Goal: Transaction & Acquisition: Purchase product/service

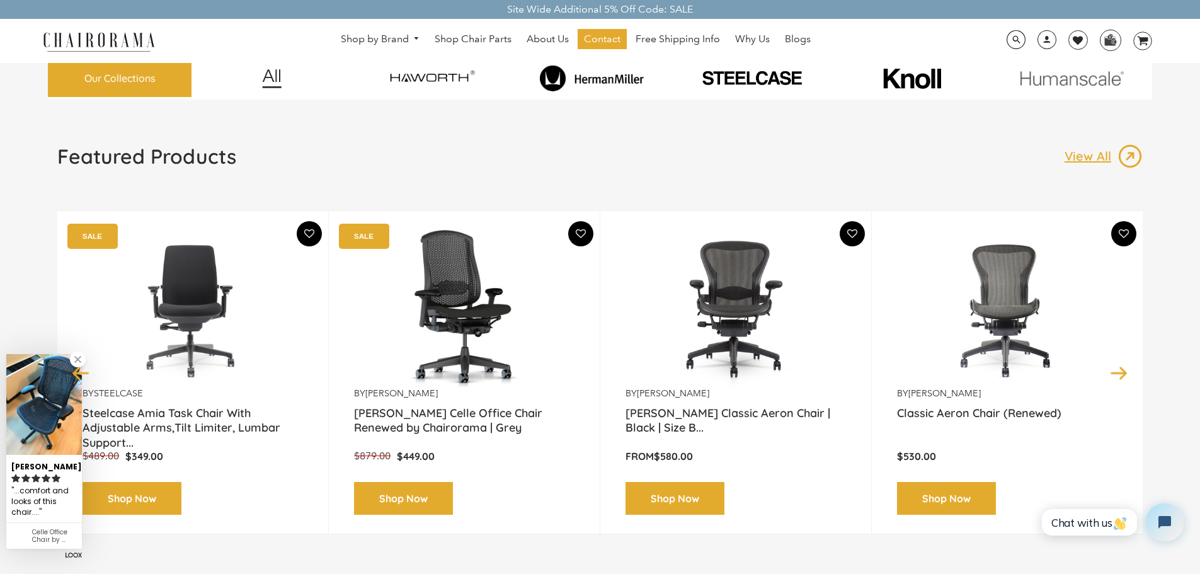
scroll to position [63, 0]
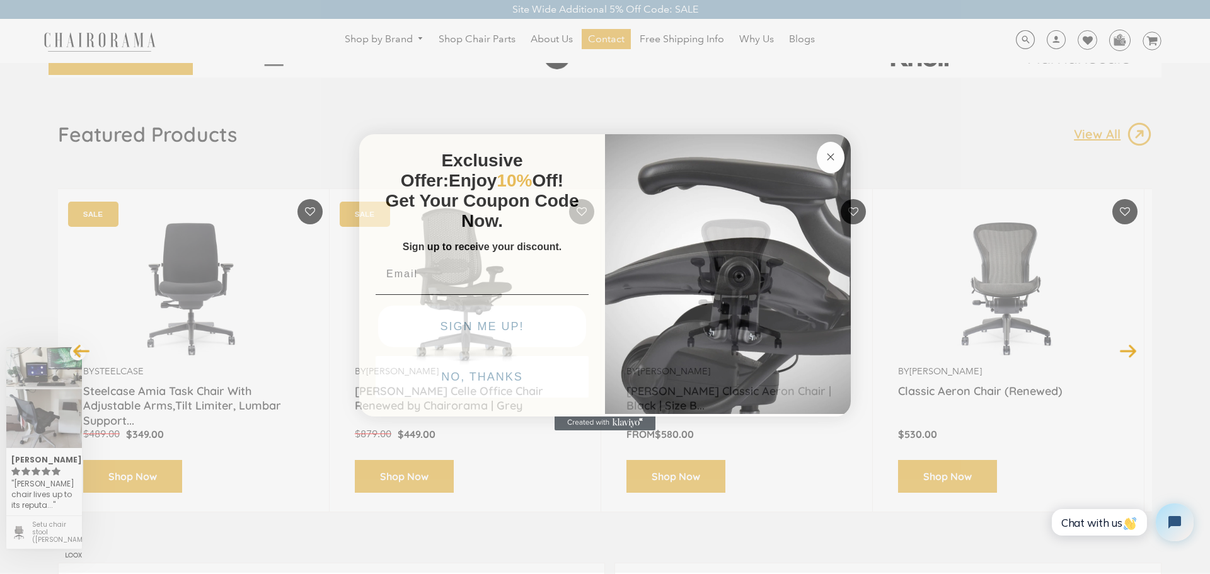
click at [830, 164] on button "Close dialog" at bounding box center [831, 158] width 28 height 32
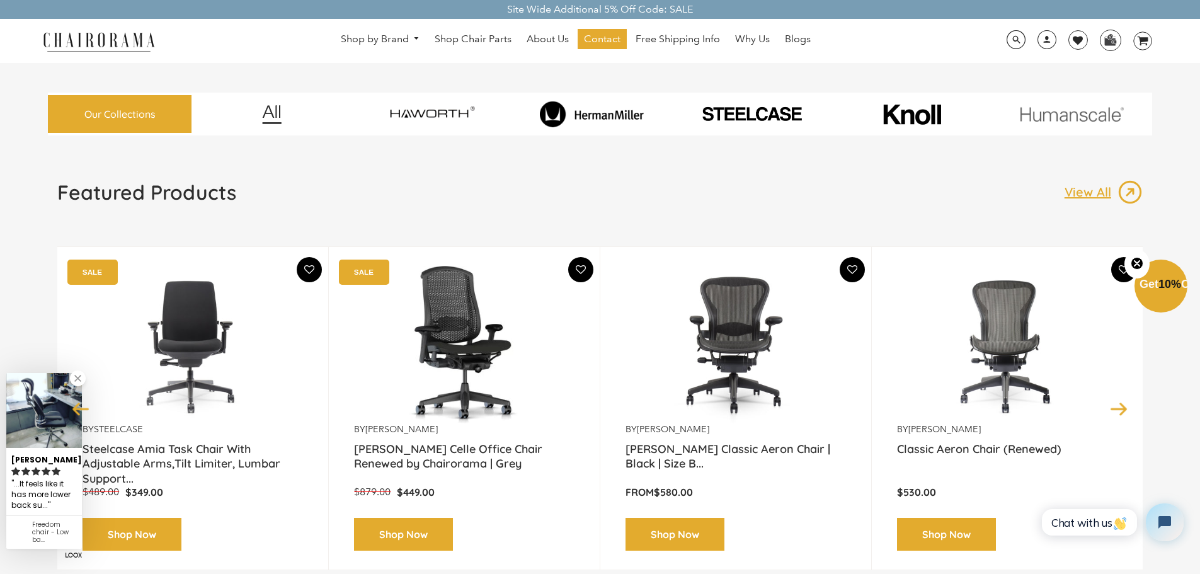
scroll to position [0, 0]
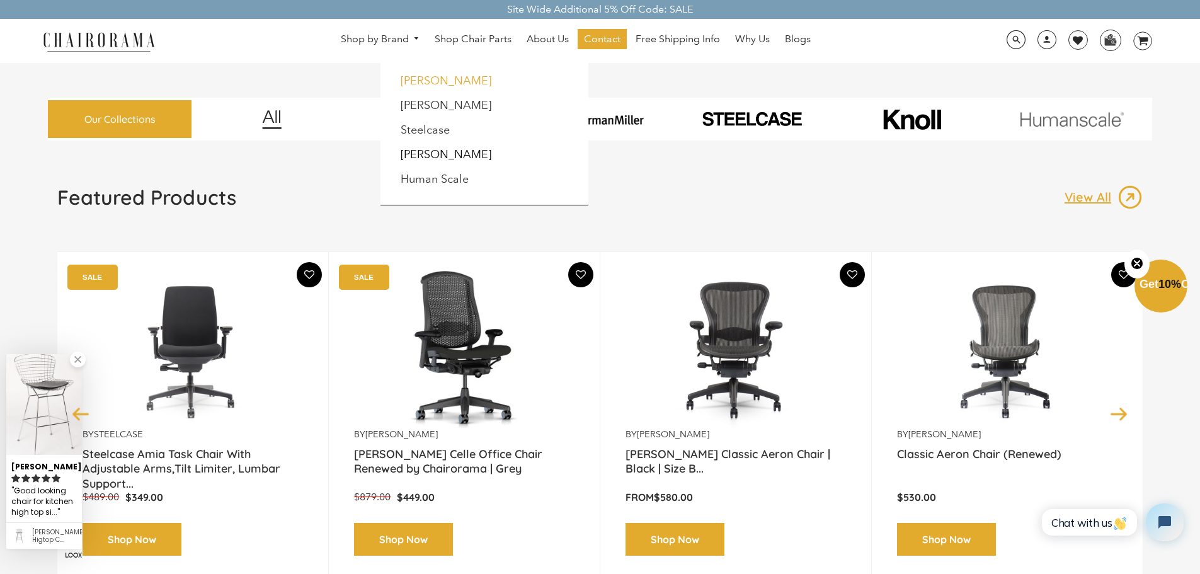
click at [411, 81] on link "Haworth" at bounding box center [446, 81] width 91 height 14
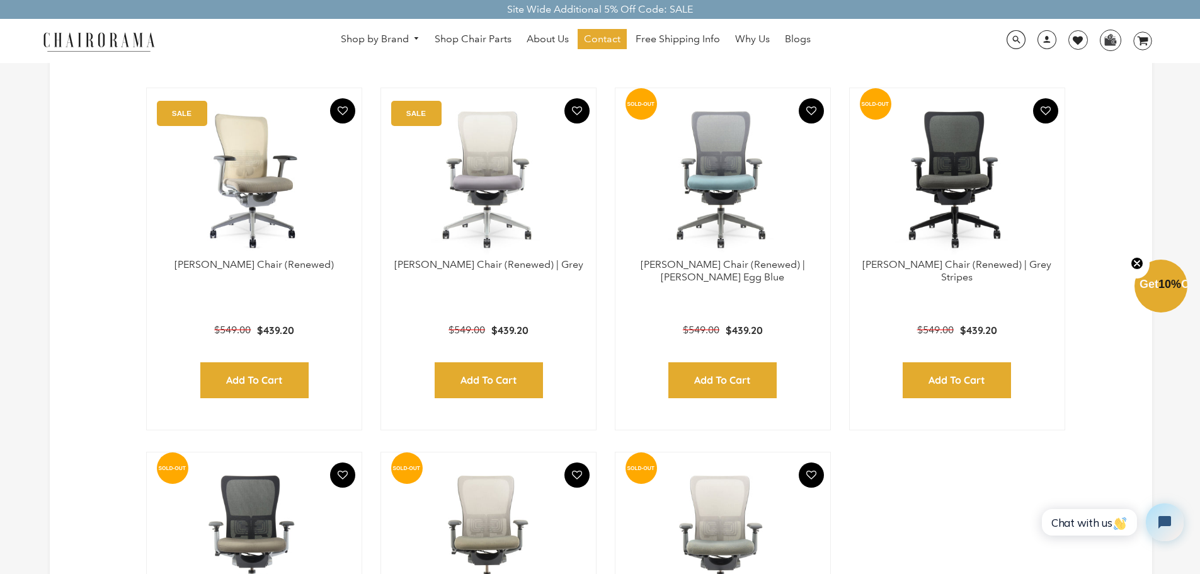
scroll to position [379, 0]
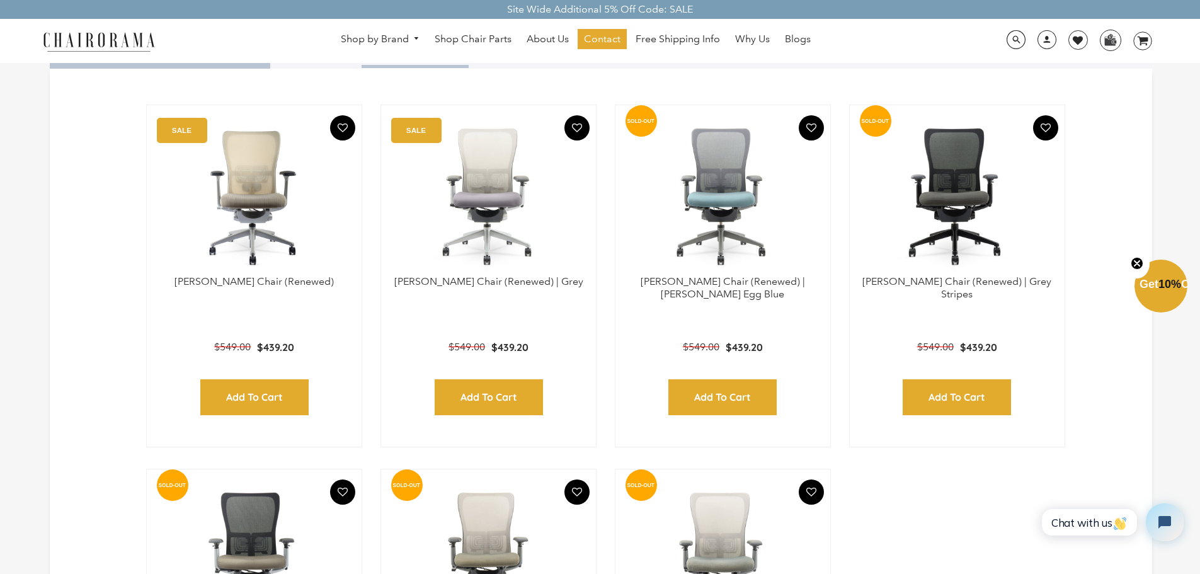
click at [677, 16] on select "All beige chair black chair blue chair Chair Parts ergonomic chair ergonomic of…" at bounding box center [713, 4] width 135 height 26
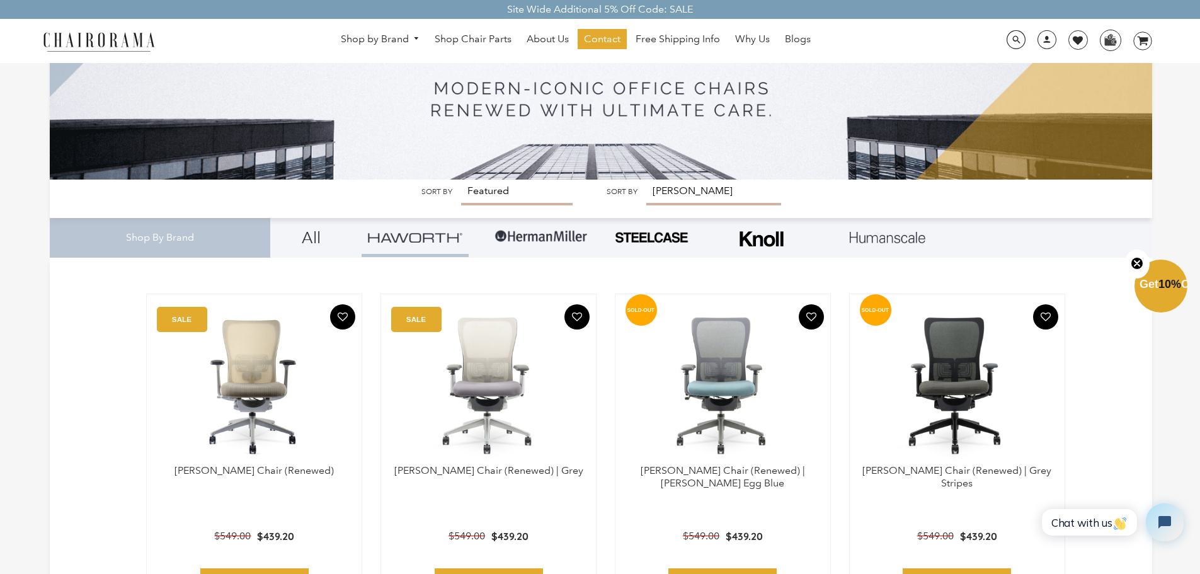
click at [502, 195] on select "Featured Best Selling Alphabetically, A-Z Alphabetically, Z-A Price, low to hig…" at bounding box center [517, 193] width 112 height 26
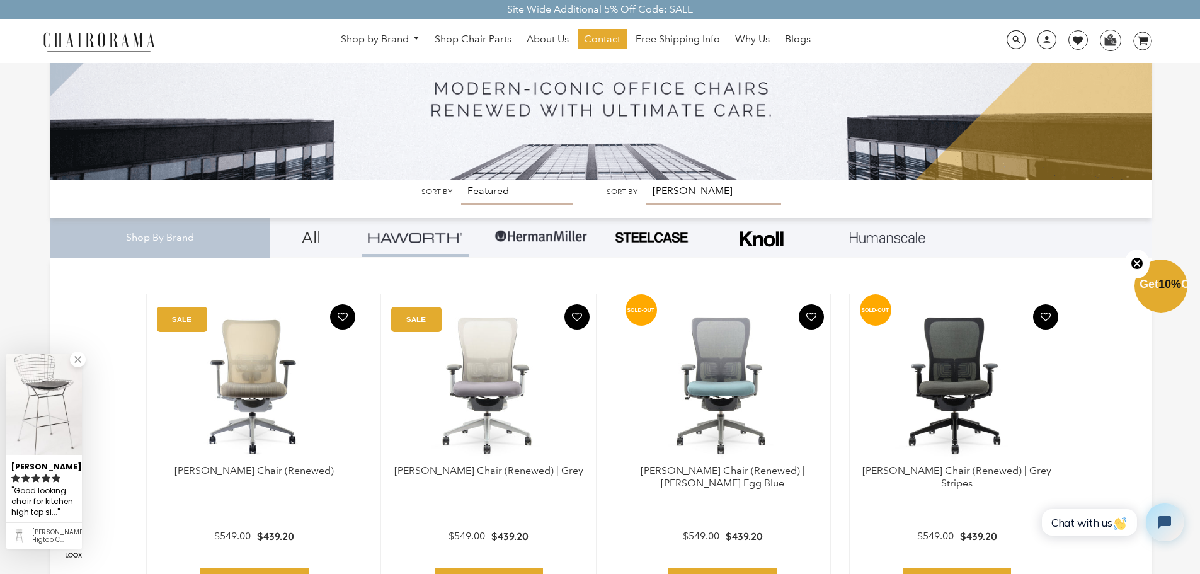
select select "price-ascending"
click at [461, 180] on select "Featured Best Selling Alphabetically, A-Z Alphabetically, Z-A Price, low to hig…" at bounding box center [517, 193] width 112 height 26
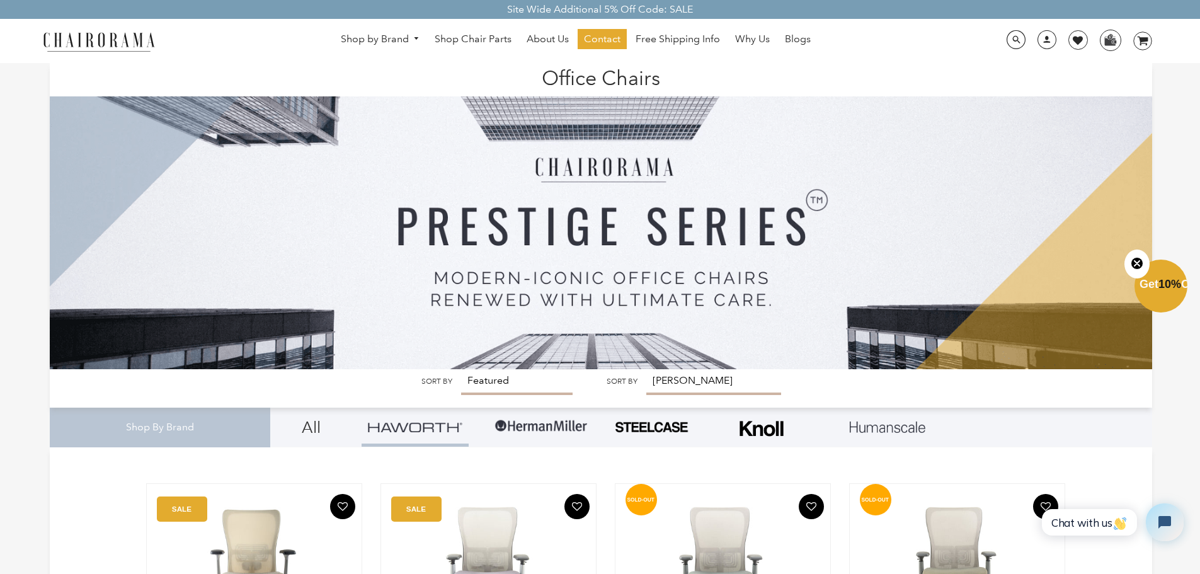
click at [679, 378] on select "All beige chair black chair blue chair Chair Parts ergonomic chair ergonomic of…" at bounding box center [713, 382] width 135 height 26
select select
click at [647, 369] on select "All beige chair black chair blue chair Chair Parts ergonomic chair ergonomic of…" at bounding box center [713, 382] width 135 height 26
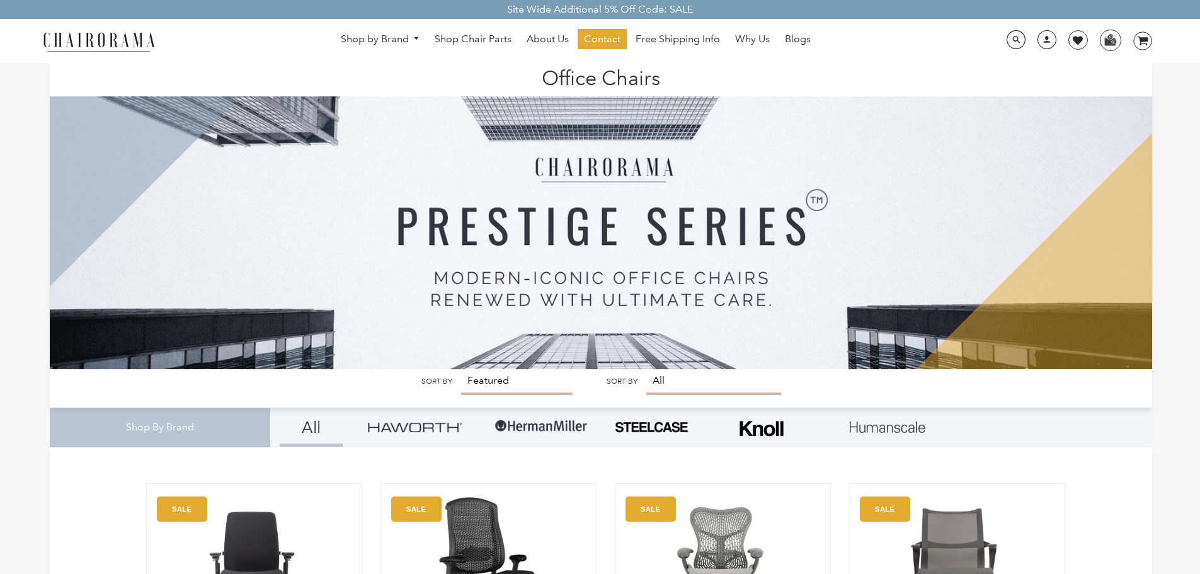
click at [502, 381] on select "Featured Best Selling Alphabetically, A-Z Alphabetically, Z-A Price, low to hig…" at bounding box center [517, 382] width 112 height 26
select select "price-ascending"
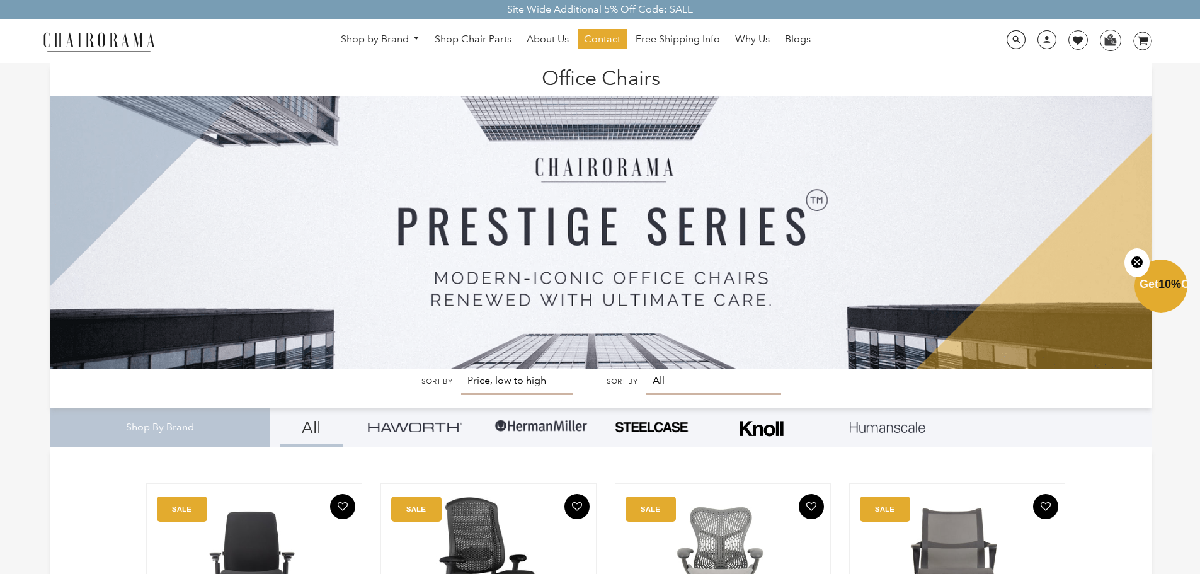
click at [461, 369] on select "Featured Best Selling Alphabetically, A-Z Alphabetically, Z-A Price, low to hig…" at bounding box center [517, 382] width 112 height 26
